Goal: Connect with others: Establish contact or relationships with other users

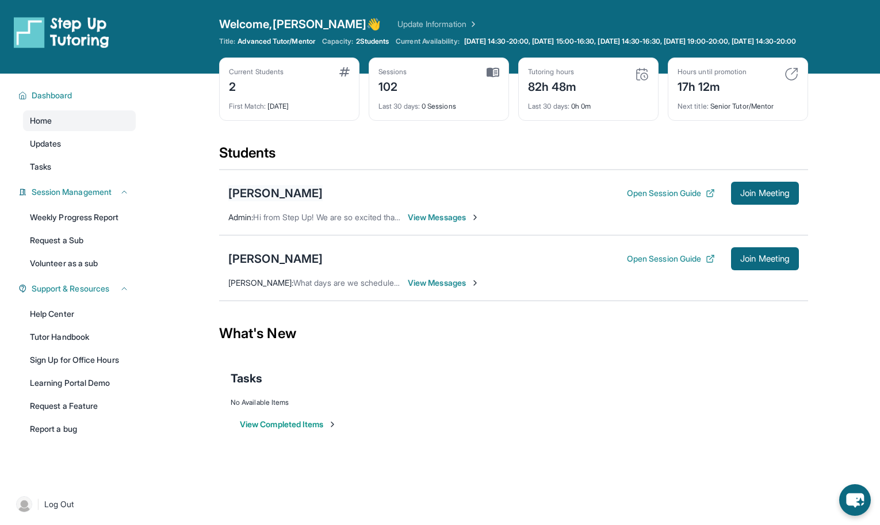
click at [260, 201] on div "[PERSON_NAME]" at bounding box center [275, 193] width 94 height 16
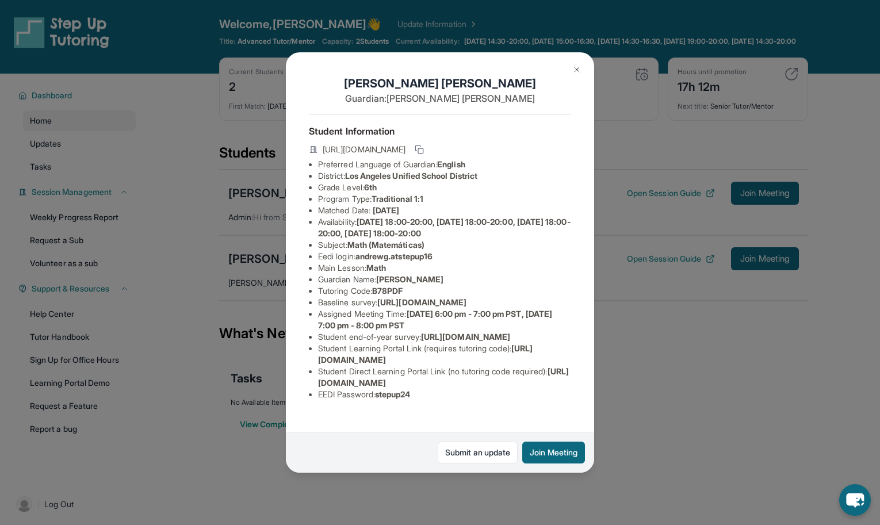
click at [576, 68] on img at bounding box center [576, 69] width 9 height 9
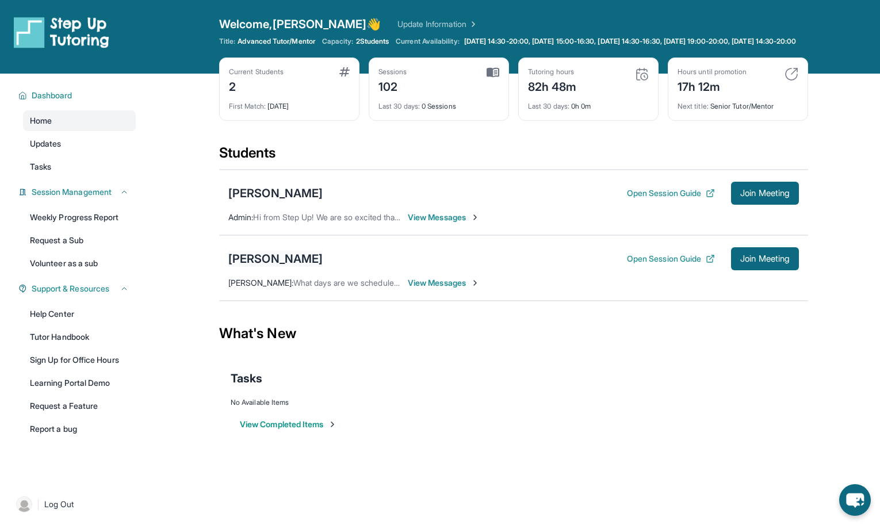
click at [269, 262] on div "[PERSON_NAME]" at bounding box center [275, 259] width 94 height 16
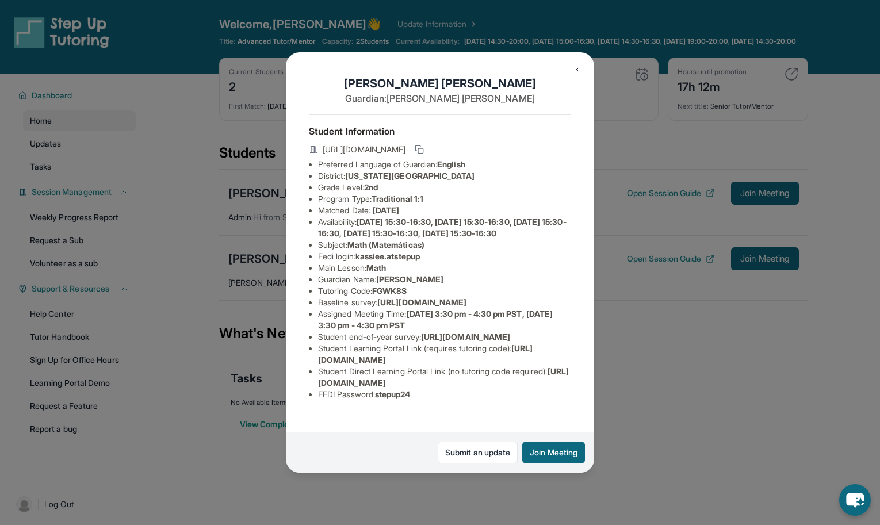
click at [576, 67] on img at bounding box center [576, 69] width 9 height 9
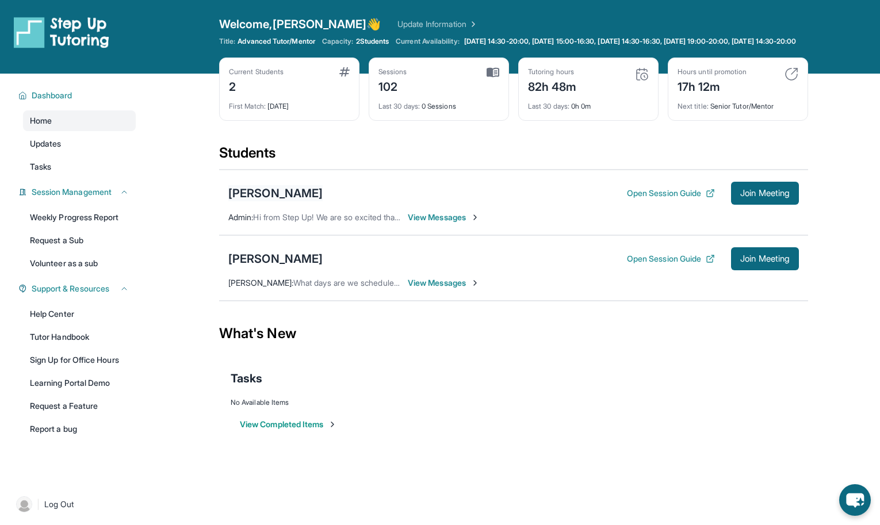
click at [253, 201] on div "[PERSON_NAME]" at bounding box center [275, 193] width 94 height 16
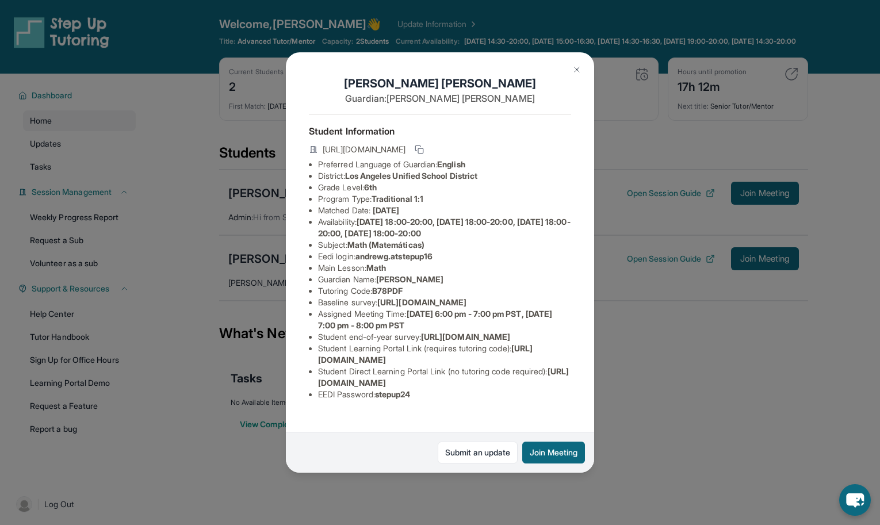
click at [577, 67] on img at bounding box center [576, 69] width 9 height 9
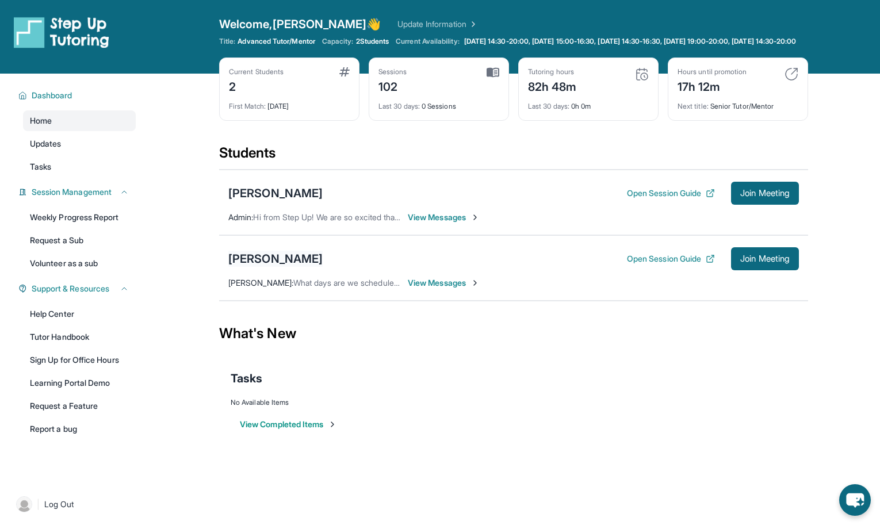
click at [253, 267] on div "[PERSON_NAME]" at bounding box center [275, 259] width 94 height 16
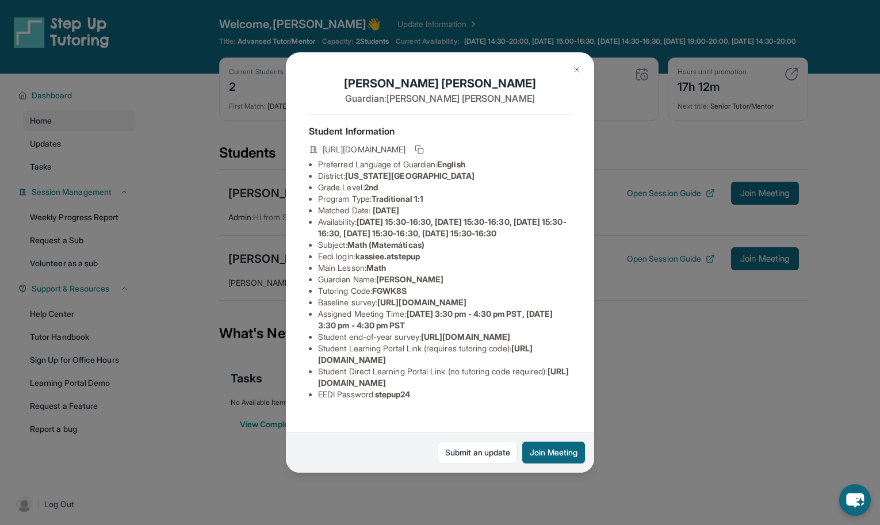
click at [578, 70] on img at bounding box center [576, 69] width 9 height 9
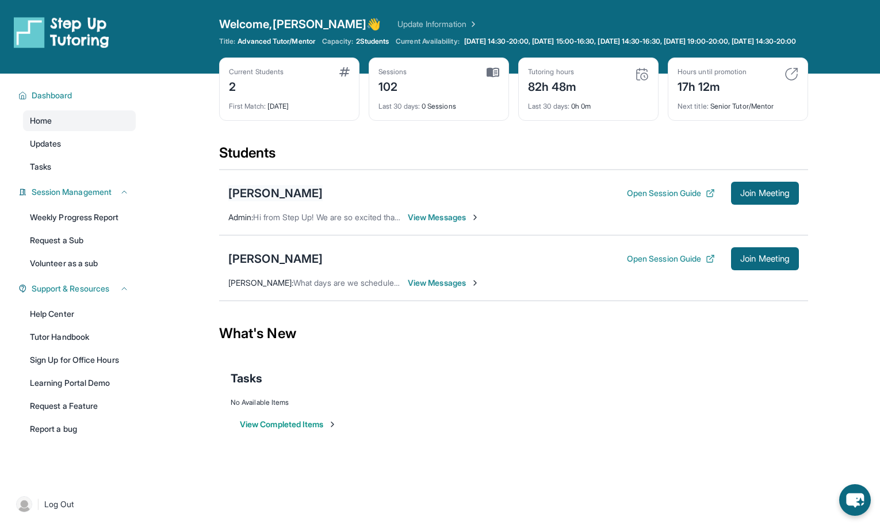
click at [272, 201] on div "[PERSON_NAME]" at bounding box center [275, 193] width 94 height 16
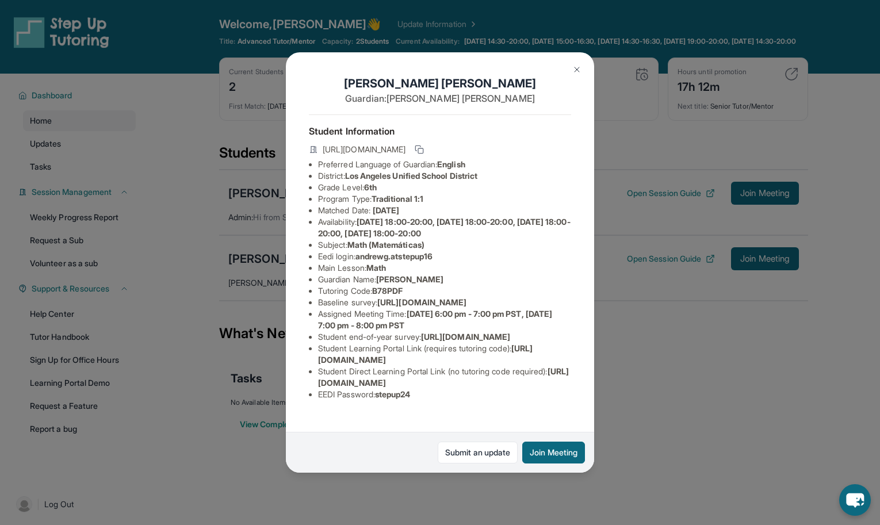
scroll to position [81, 0]
click at [477, 342] on span "[URL][DOMAIN_NAME]" at bounding box center [465, 337] width 89 height 10
click at [577, 72] on img at bounding box center [576, 69] width 9 height 9
